Goal: Task Accomplishment & Management: Use online tool/utility

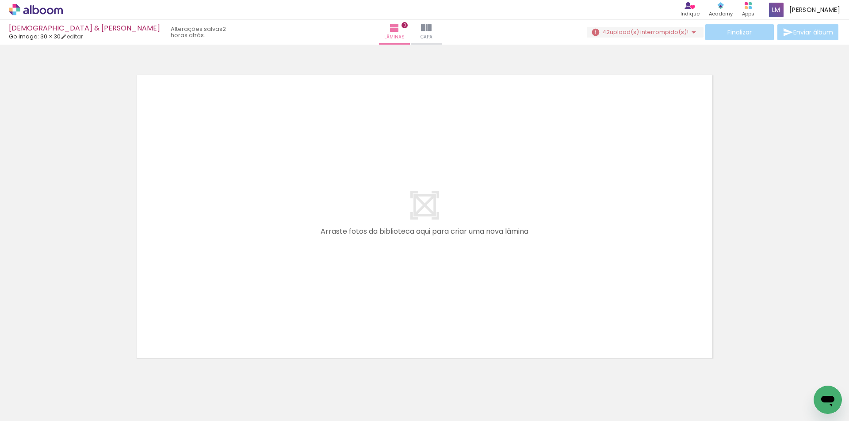
click at [101, 389] on div at bounding box center [89, 391] width 44 height 29
click at [175, 319] on quentale-layouter at bounding box center [424, 216] width 585 height 293
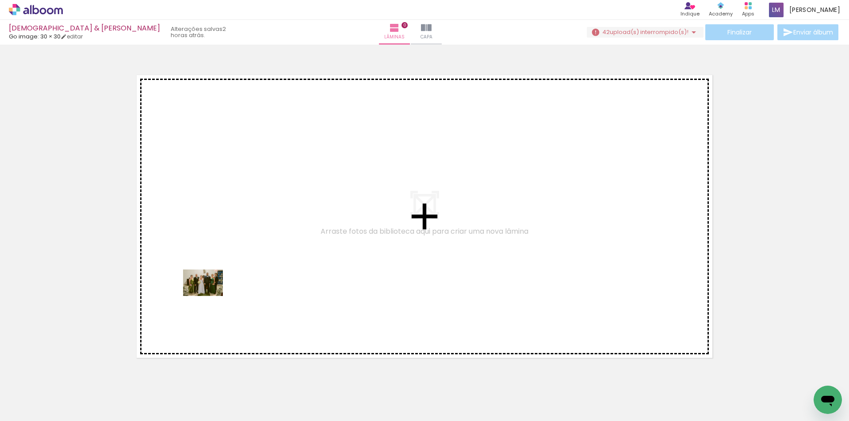
drag, startPoint x: 89, startPoint y: 388, endPoint x: 237, endPoint y: 288, distance: 178.6
click at [240, 289] on quentale-workspace at bounding box center [424, 210] width 849 height 421
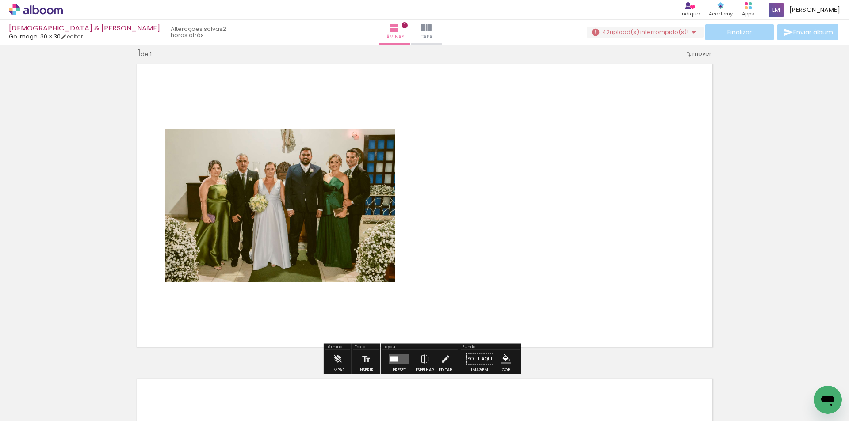
scroll to position [11, 0]
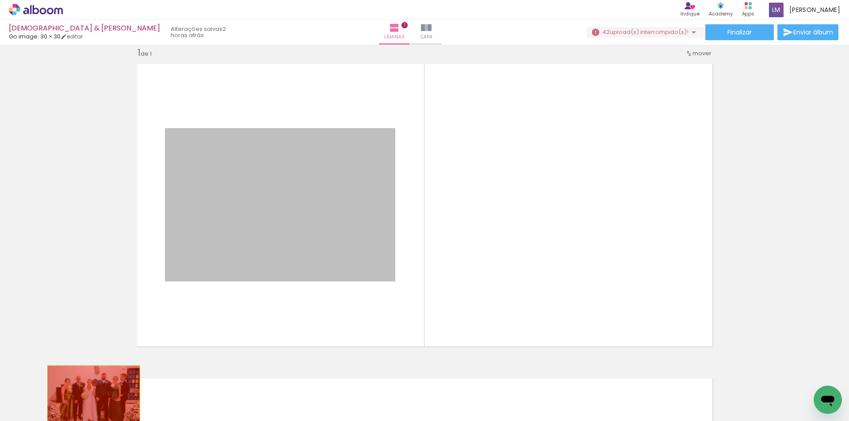
drag, startPoint x: 316, startPoint y: 217, endPoint x: 91, endPoint y: 398, distance: 288.8
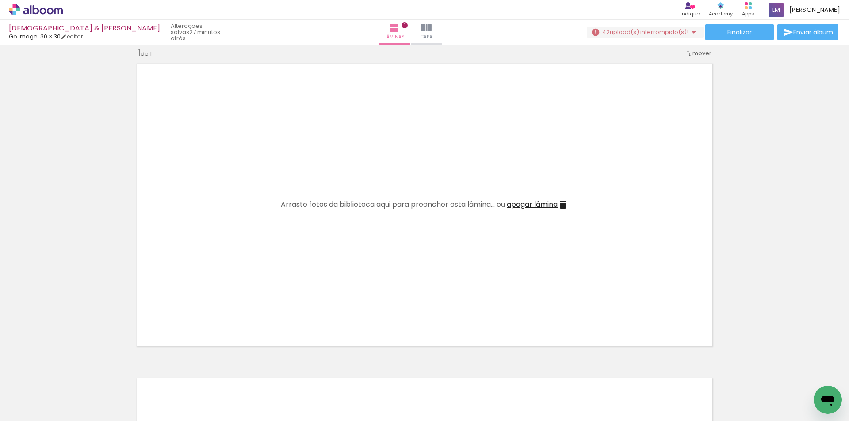
click at [542, 205] on span "apagar lâmina" at bounding box center [531, 204] width 51 height 10
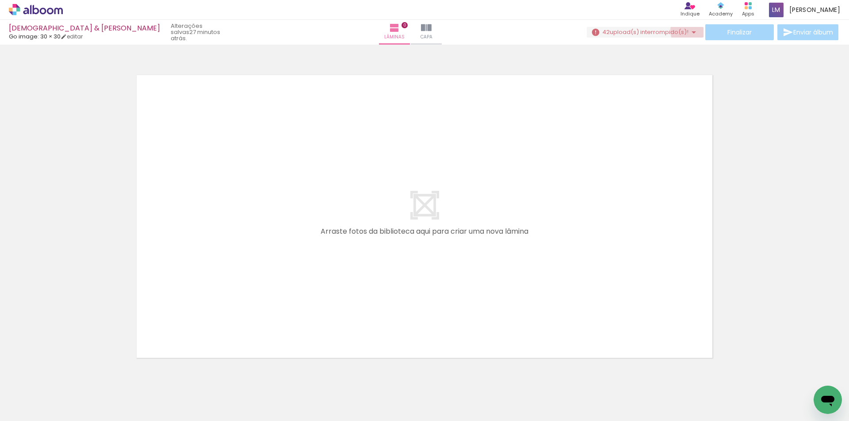
click at [692, 30] on iron-icon at bounding box center [693, 32] width 11 height 11
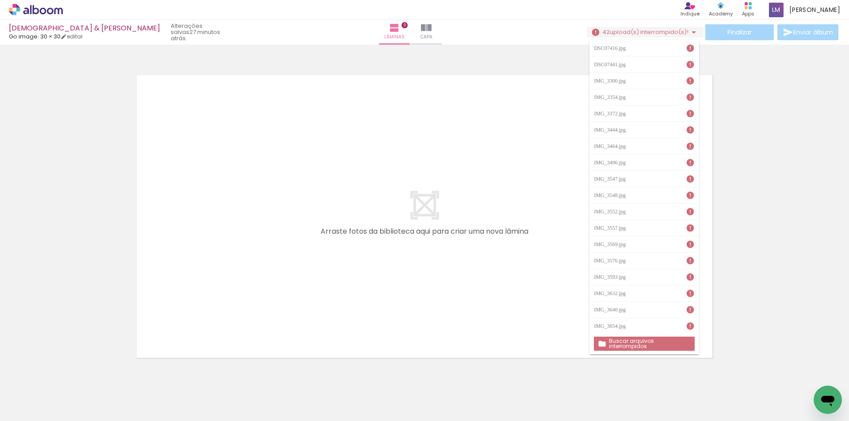
click at [685, 48] on iron-icon at bounding box center [689, 48] width 9 height 9
click at [0, 0] on slot "Buscar arquivos interrompidos" at bounding box center [0, 0] width 0 height 0
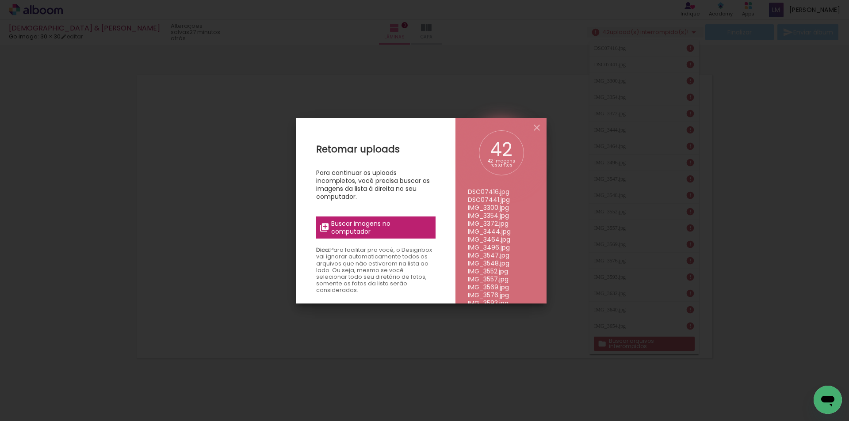
click at [366, 229] on span "Buscar imagens no computador" at bounding box center [380, 228] width 99 height 16
click at [0, 0] on input "file" at bounding box center [0, 0] width 0 height 0
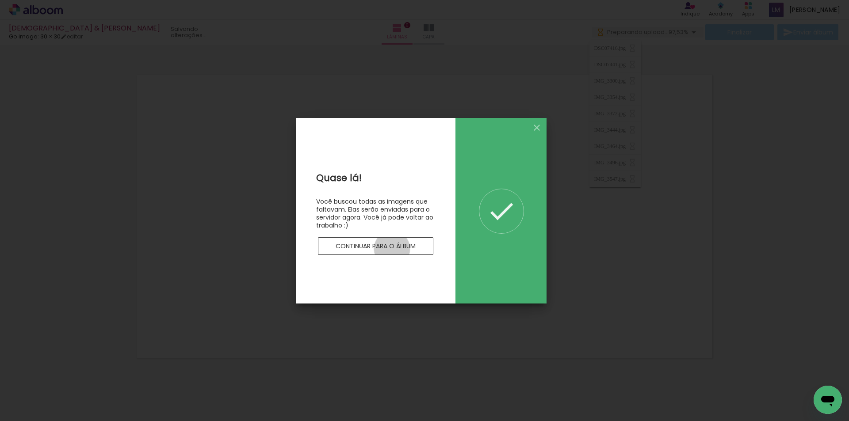
click at [0, 0] on slot "Continuar para o álbum" at bounding box center [0, 0] width 0 height 0
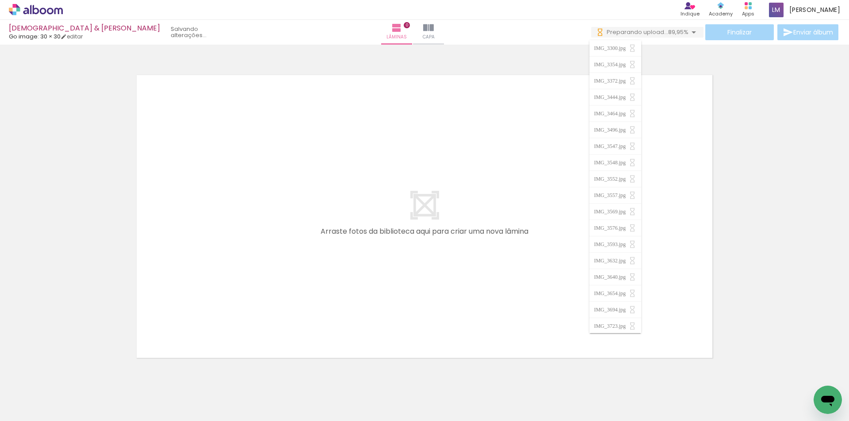
click at [37, 404] on span "Adicionar Fotos" at bounding box center [31, 409] width 27 height 10
click at [0, 0] on input "file" at bounding box center [0, 0] width 0 height 0
click at [690, 33] on iron-icon at bounding box center [693, 32] width 11 height 11
click at [674, 32] on span "99,12%" at bounding box center [679, 32] width 19 height 8
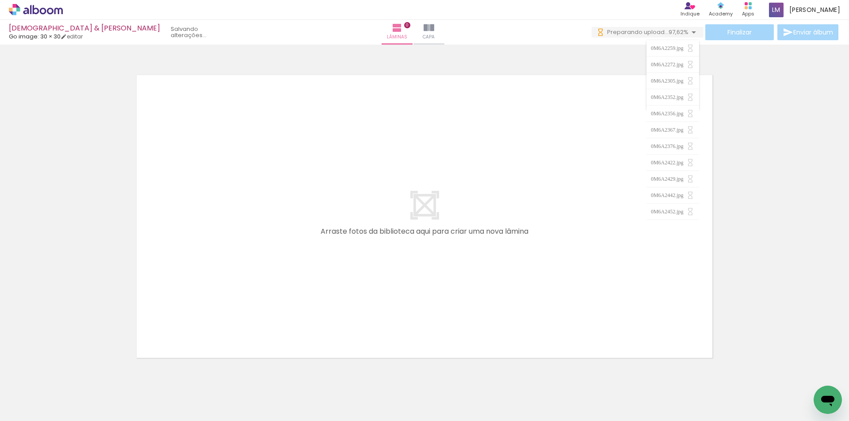
click at [531, 54] on div at bounding box center [424, 205] width 849 height 315
